Goal: Task Accomplishment & Management: Complete application form

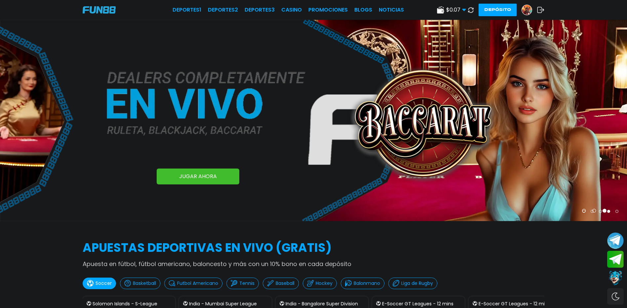
click at [536, 8] on link at bounding box center [530, 10] width 16 height 11
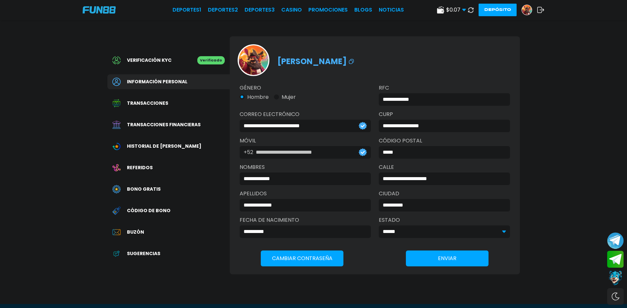
click at [539, 10] on icon at bounding box center [540, 10] width 7 height 7
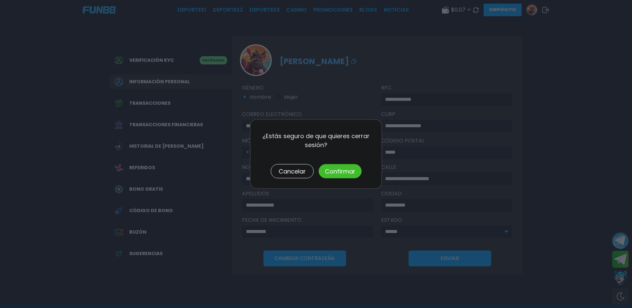
click at [320, 170] on button "Confirmar" at bounding box center [340, 171] width 43 height 14
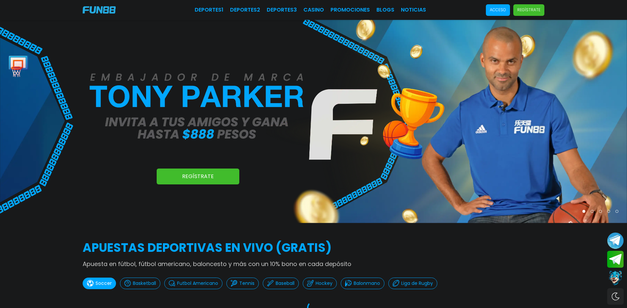
click at [497, 10] on p "Acceso" at bounding box center [498, 10] width 16 height 6
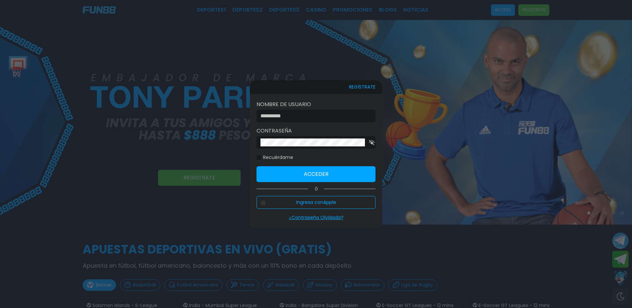
drag, startPoint x: 497, startPoint y: 10, endPoint x: 534, endPoint y: 10, distance: 37.3
click at [534, 6] on div at bounding box center [316, 154] width 632 height 308
click at [534, 10] on p "Regístrate" at bounding box center [533, 10] width 23 height 6
